Goal: Information Seeking & Learning: Learn about a topic

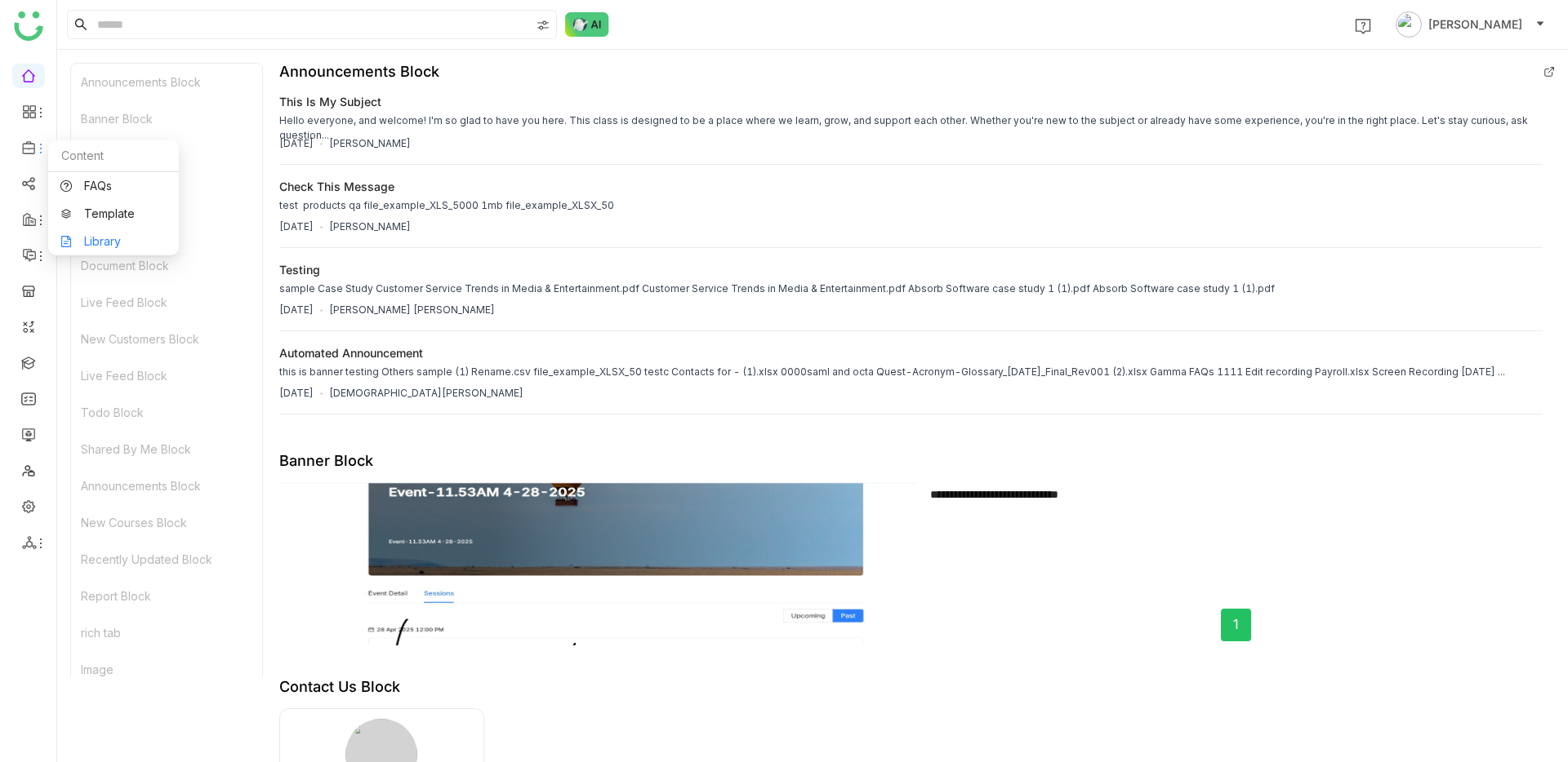
click at [106, 236] on link "Library" at bounding box center [113, 241] width 107 height 11
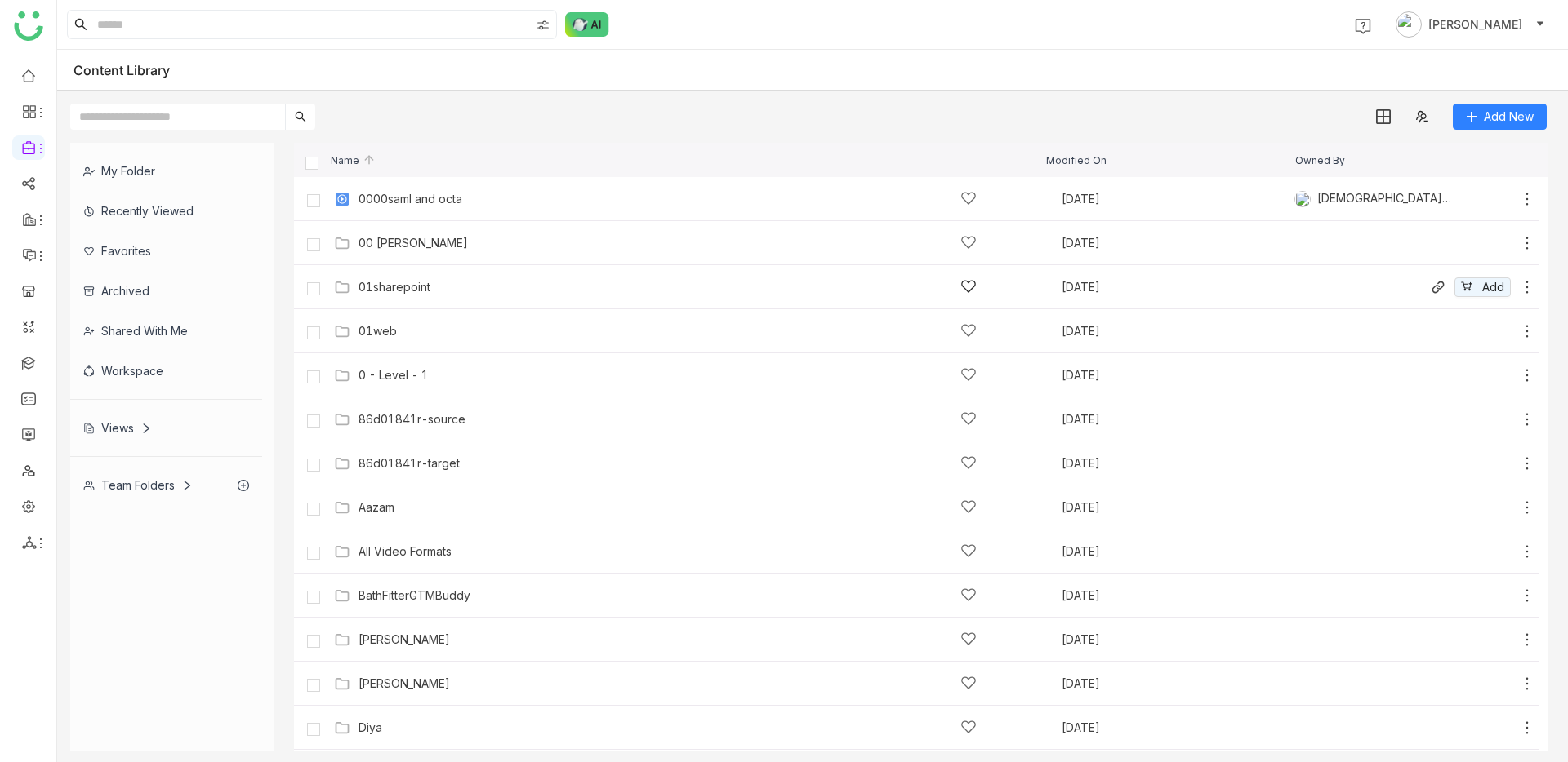
click at [398, 291] on div "01sharepoint" at bounding box center [394, 287] width 72 height 13
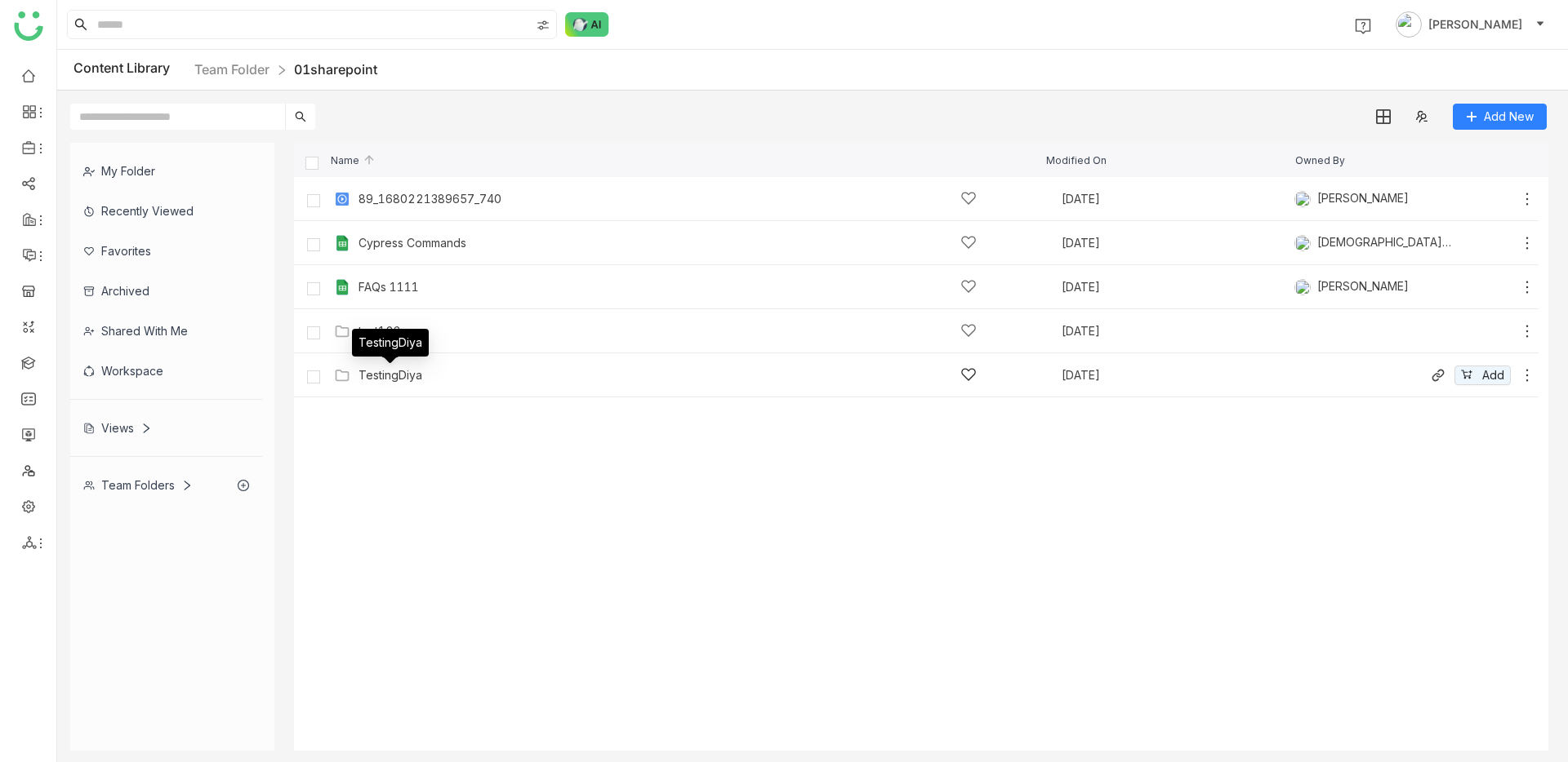
click at [400, 372] on div "TestingDiya" at bounding box center [391, 375] width 64 height 13
click at [368, 287] on div "FAQs 1111" at bounding box center [389, 287] width 61 height 13
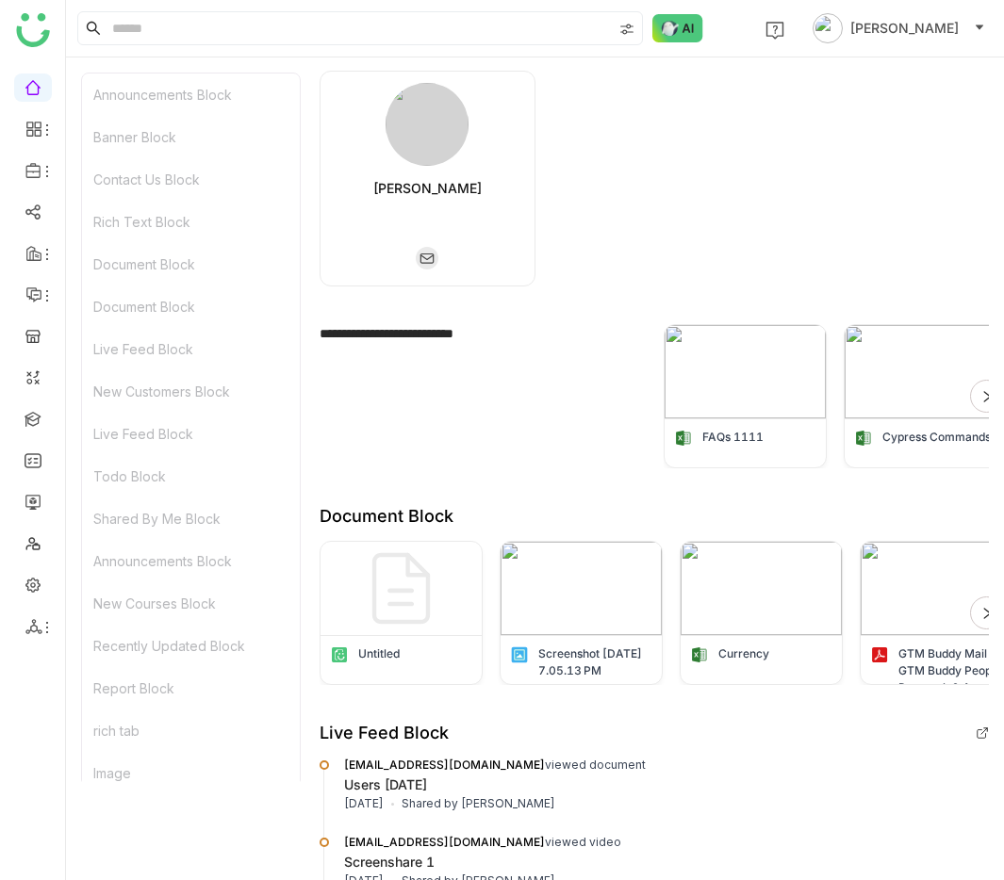
scroll to position [760, 0]
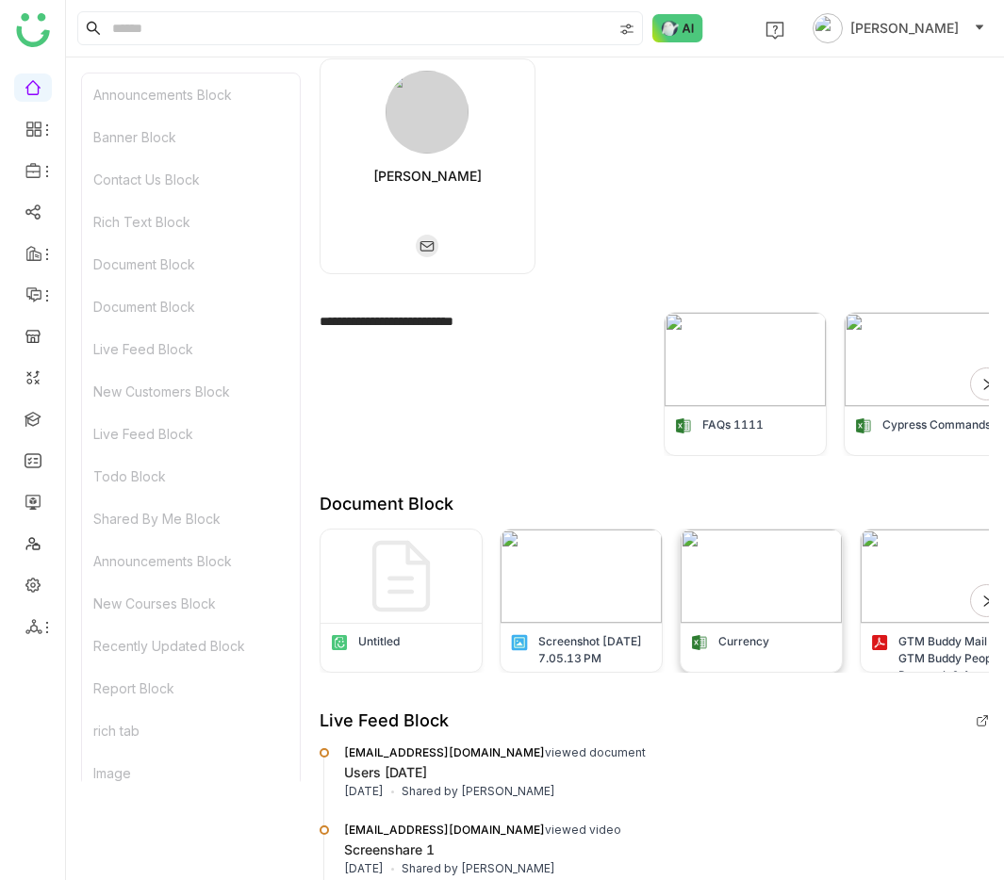
click at [776, 584] on img at bounding box center [761, 576] width 161 height 93
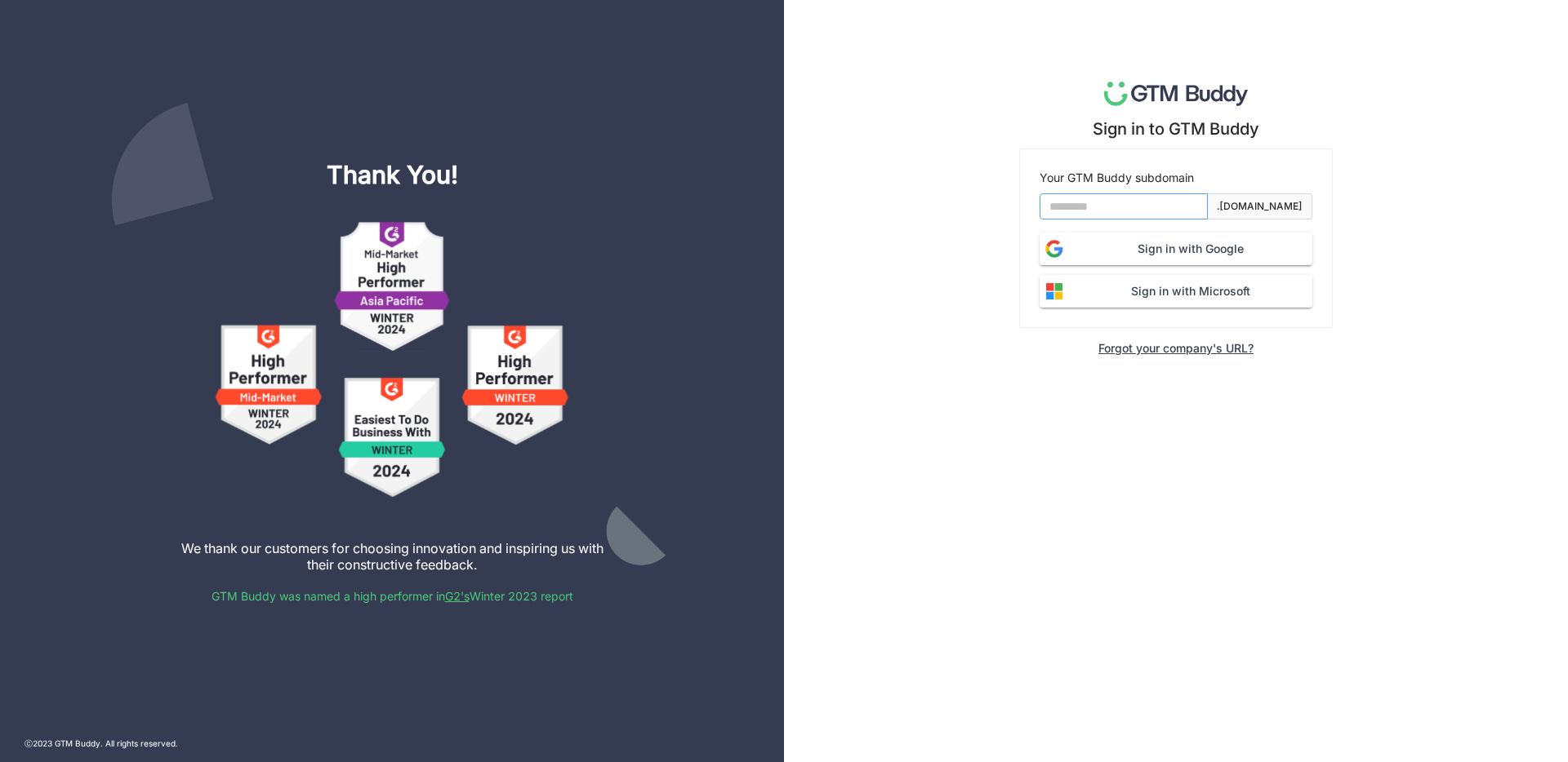
click at [1197, 202] on input at bounding box center [1124, 206] width 168 height 26
type input "*******"
click at [1187, 250] on span "Sign in with Google" at bounding box center [1190, 249] width 243 height 18
